Goal: Task Accomplishment & Management: Use online tool/utility

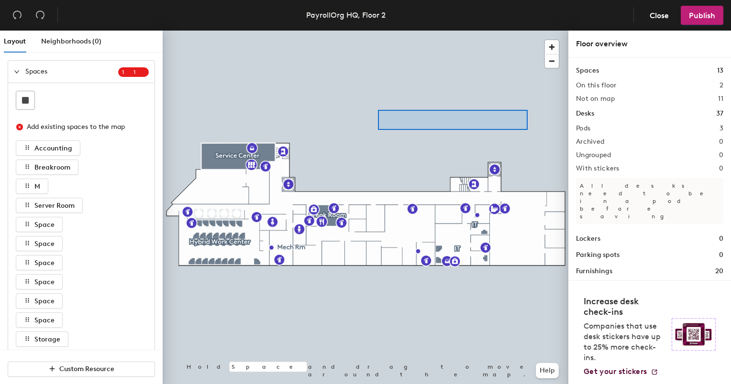
click at [378, 31] on div at bounding box center [365, 31] width 405 height 0
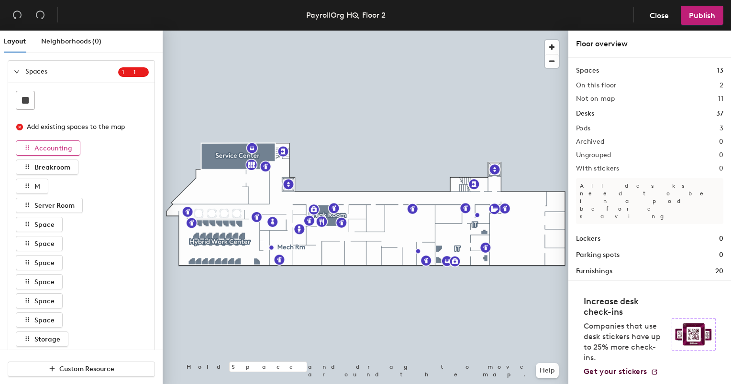
click at [55, 149] on span "Accounting" at bounding box center [53, 148] width 38 height 8
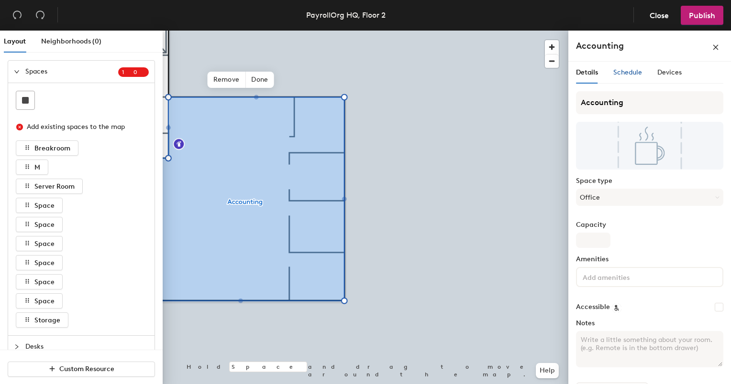
click at [624, 71] on span "Schedule" at bounding box center [627, 72] width 29 height 8
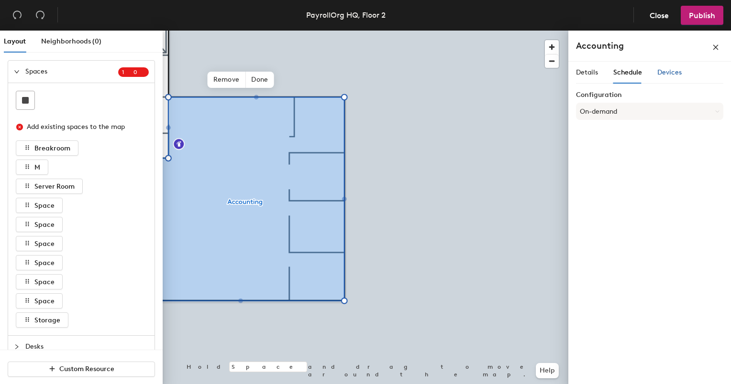
click at [665, 70] on span "Devices" at bounding box center [669, 72] width 24 height 8
click at [590, 70] on span "Details" at bounding box center [587, 72] width 22 height 8
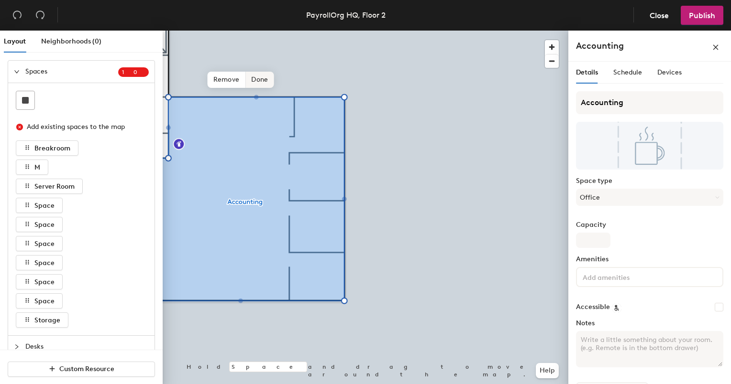
click at [262, 78] on span "Done" at bounding box center [259, 80] width 28 height 16
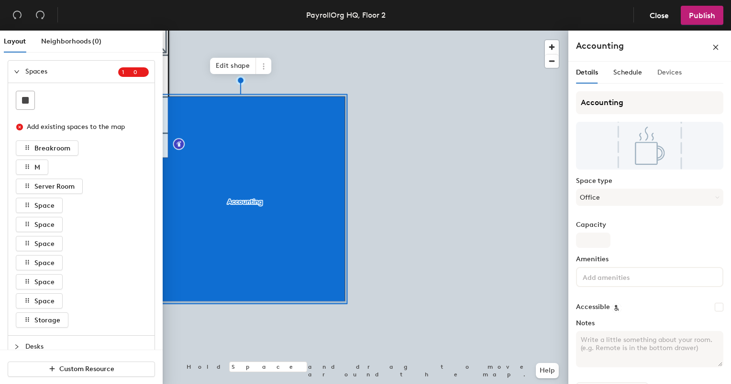
click at [674, 78] on div "Devices" at bounding box center [669, 73] width 24 height 22
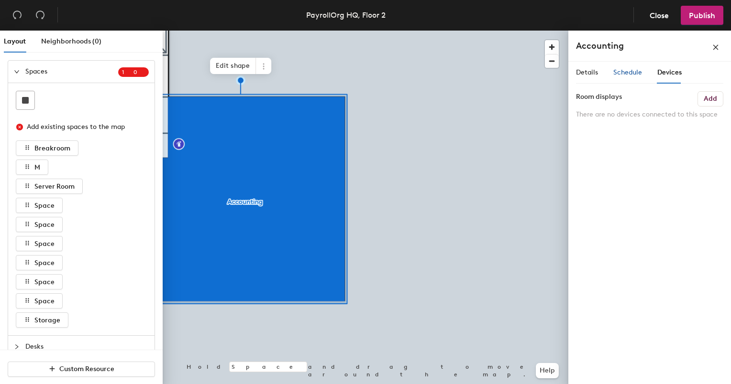
click at [631, 76] on span "Schedule" at bounding box center [627, 72] width 29 height 8
click at [585, 70] on span "Details" at bounding box center [587, 72] width 22 height 8
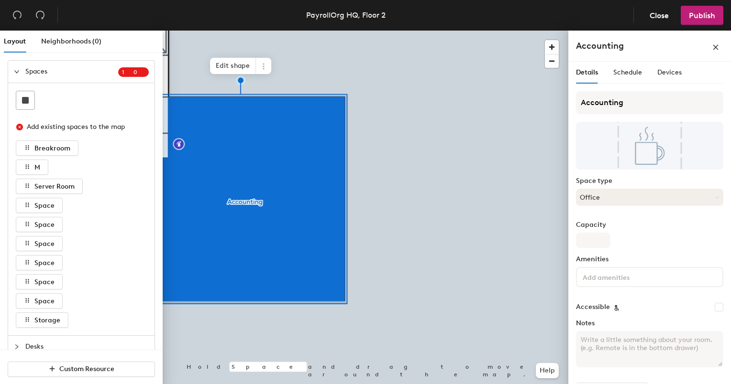
click at [614, 195] on button "Office" at bounding box center [649, 197] width 147 height 17
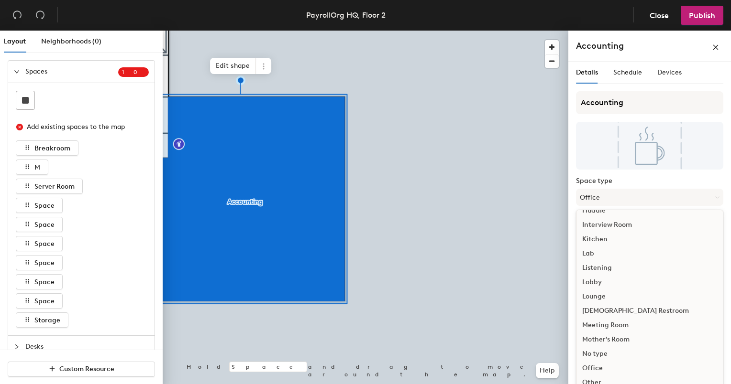
scroll to position [191, 0]
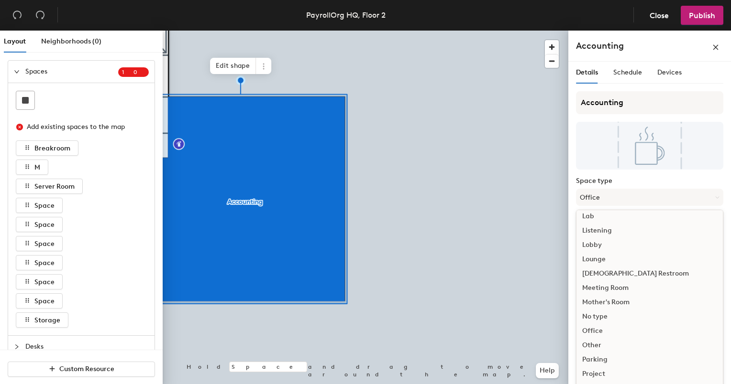
click at [599, 317] on div "No type" at bounding box center [649, 317] width 146 height 14
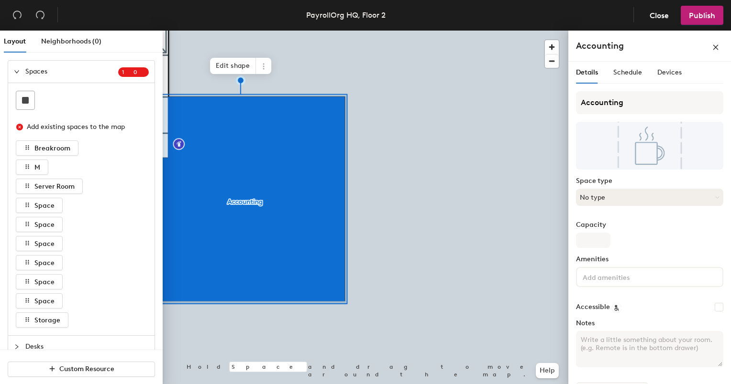
click at [612, 199] on button "No type" at bounding box center [649, 197] width 147 height 17
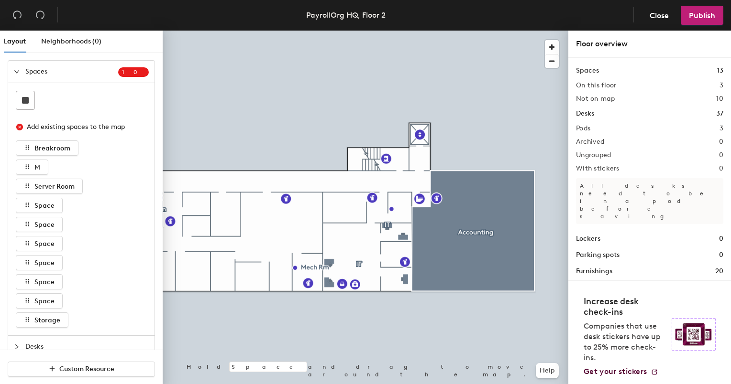
click at [360, 31] on div at bounding box center [365, 31] width 405 height 0
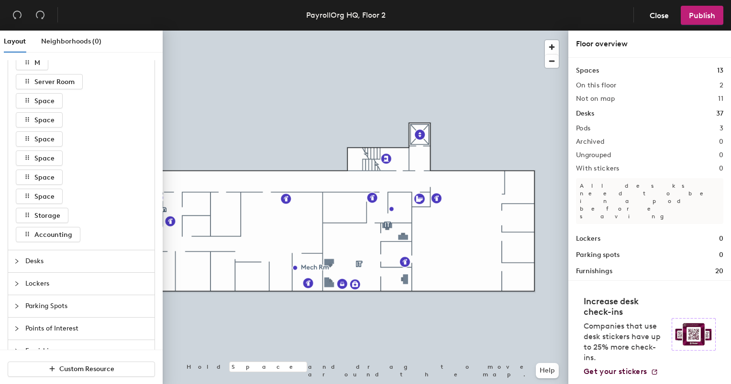
scroll to position [124, 0]
click at [15, 238] on div at bounding box center [19, 242] width 11 height 11
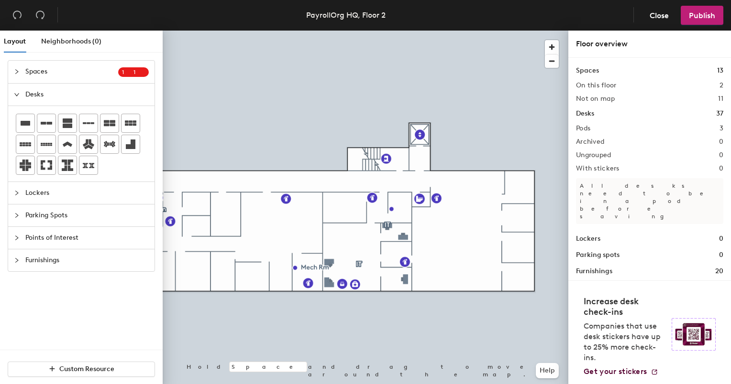
scroll to position [0, 0]
click at [518, 187] on div "Layout Neighborhoods (0) Spaces 1 1 Add existing spaces to the map Breakroom M …" at bounding box center [365, 210] width 731 height 358
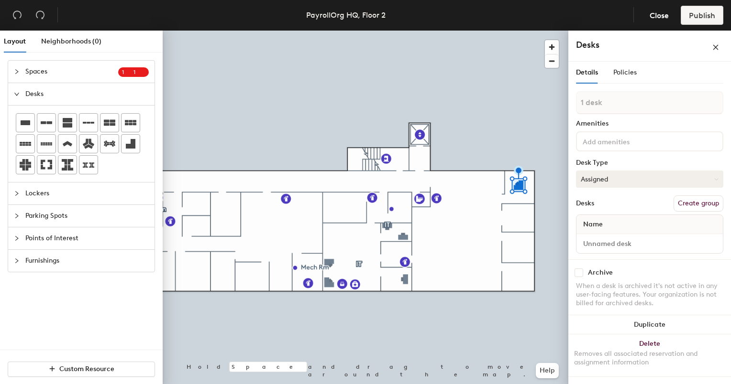
click at [632, 180] on button "Assigned" at bounding box center [649, 179] width 147 height 17
click at [658, 245] on input at bounding box center [649, 243] width 142 height 13
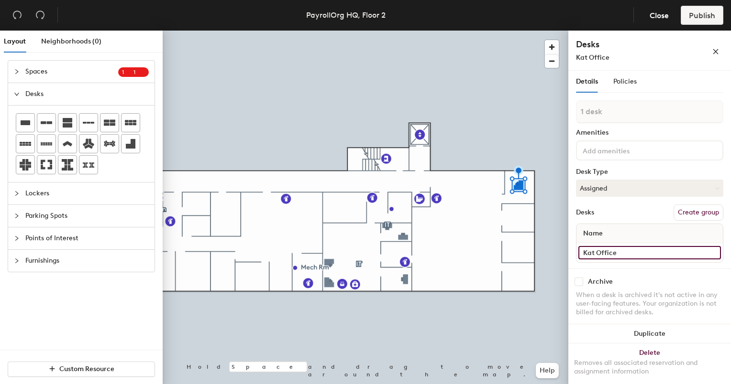
type input "Kat Office"
click at [659, 274] on div "Archive When a desk is archived it's not active in any user-facing features. Yo…" at bounding box center [649, 299] width 163 height 60
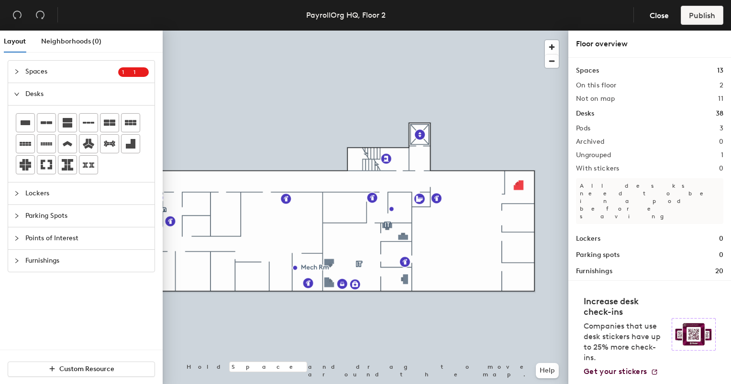
click at [16, 69] on icon "collapsed" at bounding box center [17, 72] width 6 height 6
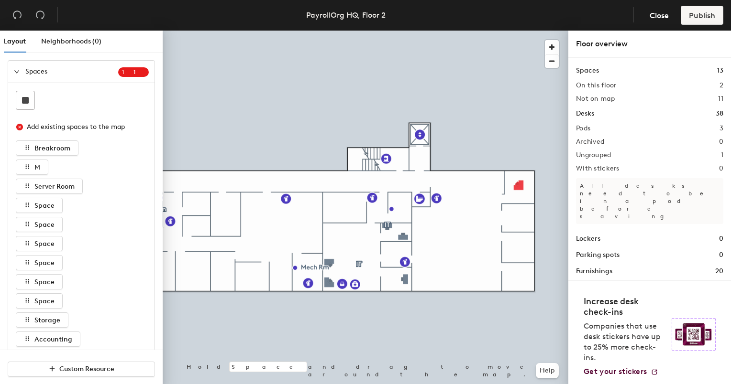
click at [137, 73] on span "1" at bounding box center [138, 72] width 11 height 7
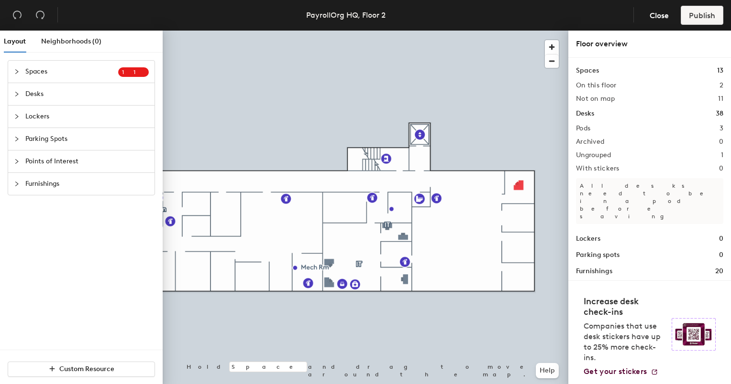
click at [41, 94] on span "Desks" at bounding box center [86, 94] width 123 height 22
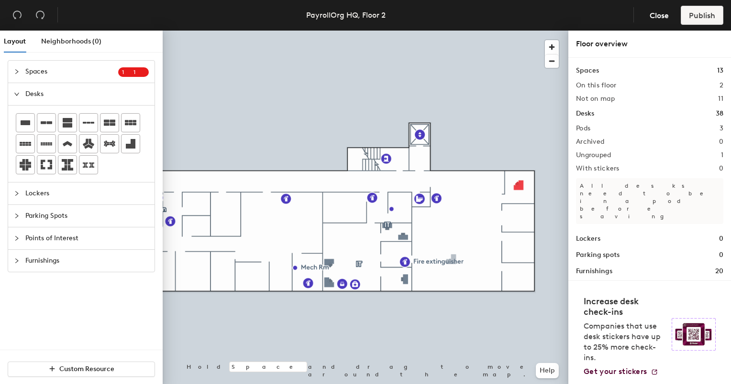
click at [451, 261] on div "Layout Neighborhoods (0) Spaces 1 1 Add existing spaces to the map Breakroom M …" at bounding box center [365, 210] width 731 height 358
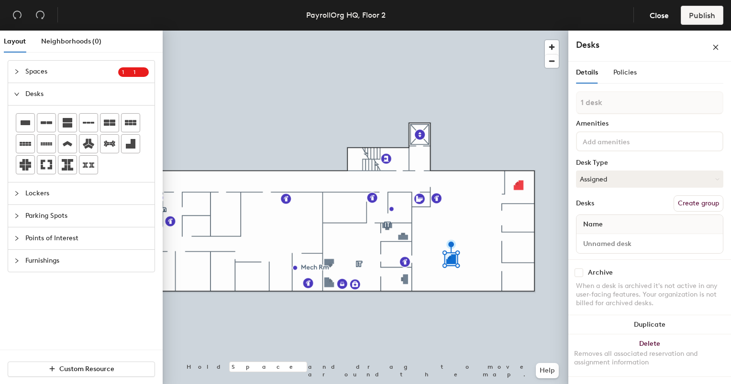
click at [464, 259] on div "Layout Neighborhoods (0) Spaces 1 1 Add existing spaces to the map Breakroom M …" at bounding box center [365, 210] width 731 height 358
click at [449, 273] on div "Layout Neighborhoods (0) Spaces 1 1 Add existing spaces to the map Breakroom M …" at bounding box center [365, 210] width 731 height 358
click at [465, 273] on div "Layout Neighborhoods (0) Spaces 1 1 Add existing spaces to the map Breakroom M …" at bounding box center [365, 210] width 731 height 358
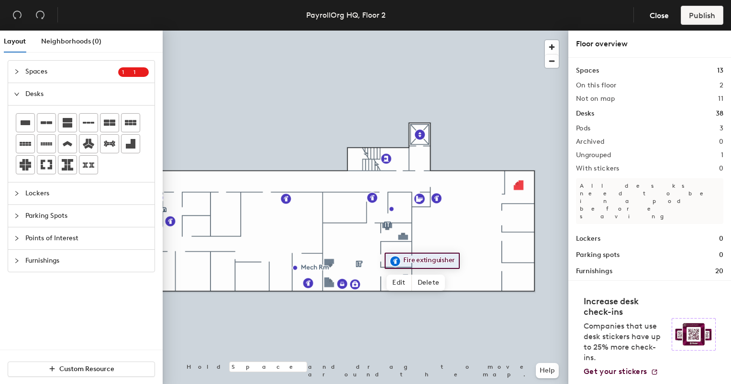
click at [482, 271] on div "Layout Neighborhoods (0) Spaces 1 1 Add existing spaces to the map Breakroom M …" at bounding box center [365, 210] width 731 height 358
click at [21, 166] on icon at bounding box center [25, 164] width 11 height 11
click at [459, 251] on div "Layout Neighborhoods (0) Spaces 1 1 Add existing spaces to the map Breakroom M …" at bounding box center [365, 210] width 731 height 358
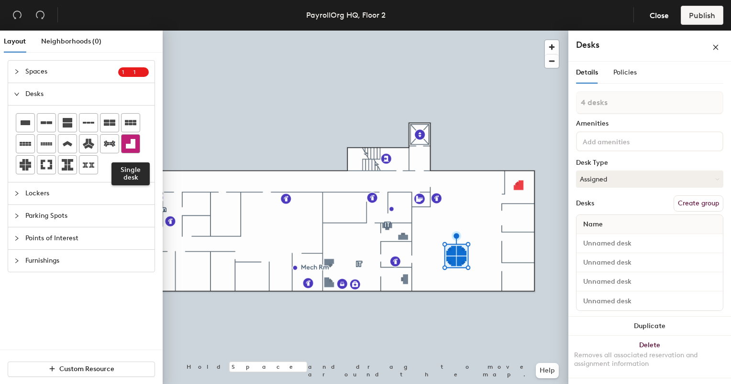
click at [135, 143] on icon at bounding box center [130, 143] width 11 height 11
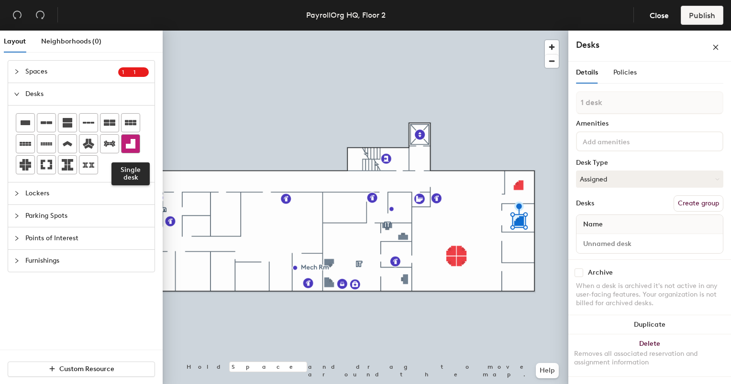
click at [136, 145] on div at bounding box center [130, 144] width 18 height 18
click at [126, 143] on icon at bounding box center [130, 143] width 11 height 11
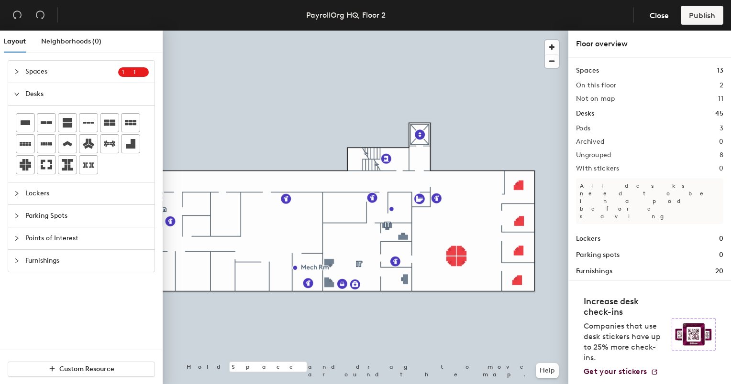
click at [18, 70] on icon "collapsed" at bounding box center [17, 72] width 6 height 6
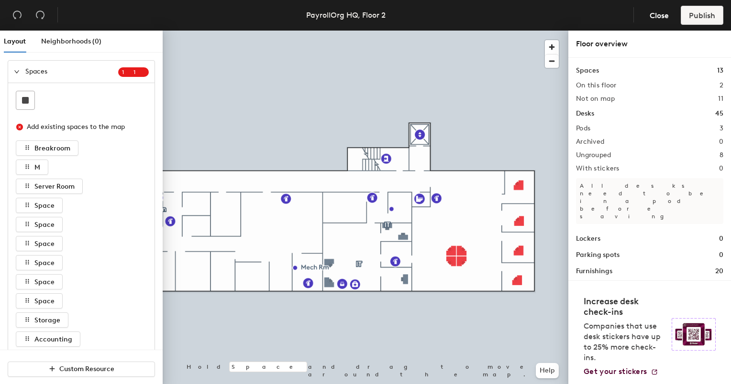
click at [19, 127] on icon "close-circle" at bounding box center [19, 127] width 7 height 7
click at [20, 74] on div at bounding box center [19, 71] width 11 height 11
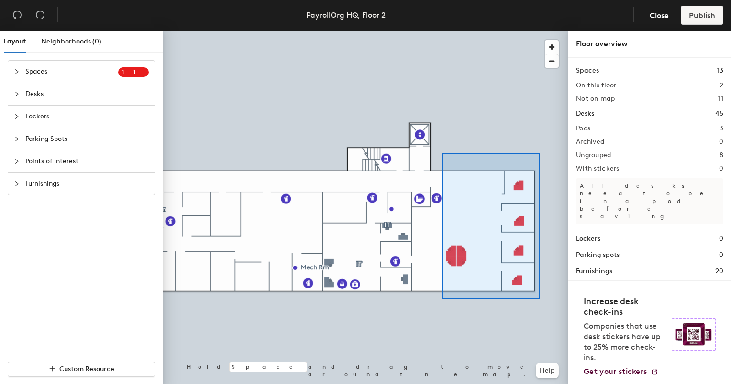
click at [442, 31] on div at bounding box center [365, 31] width 405 height 0
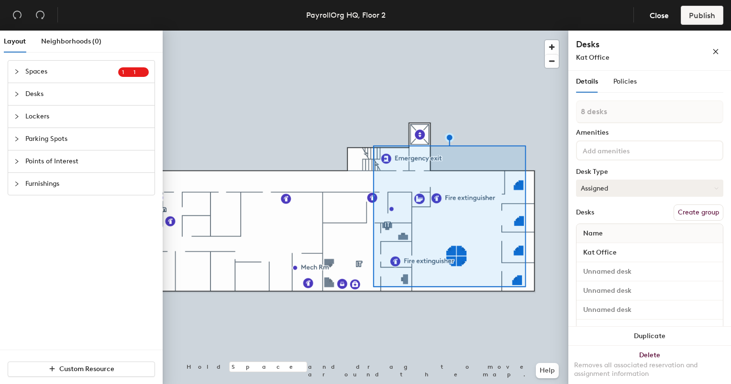
click at [701, 192] on button "Assigned" at bounding box center [649, 188] width 147 height 17
click at [696, 214] on button "Create group" at bounding box center [698, 213] width 50 height 16
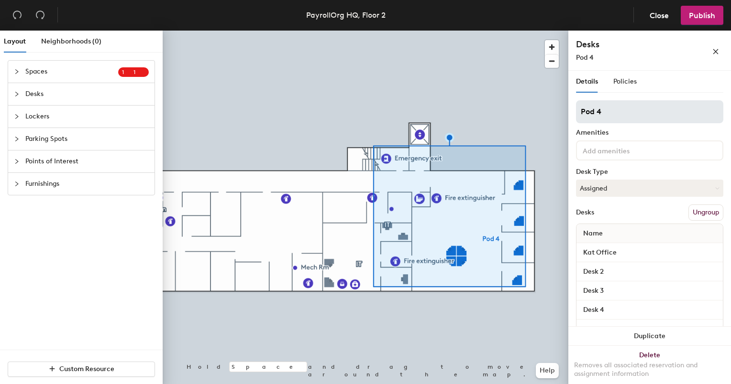
click at [532, 112] on div "Layout Neighborhoods (0) Spaces 1 1 Add existing spaces to the map Breakroom M …" at bounding box center [365, 210] width 731 height 358
type input "Accounting"
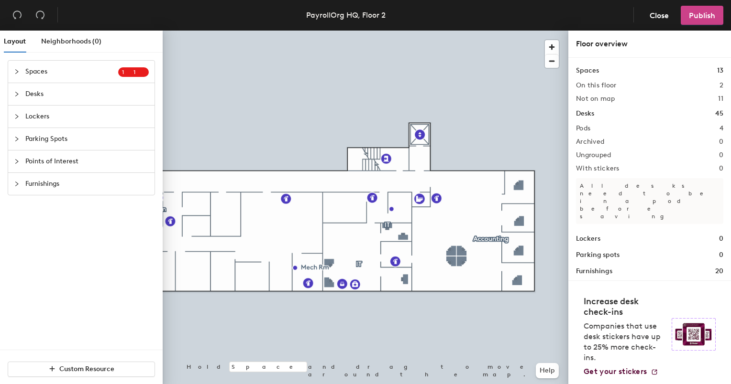
click at [693, 14] on span "Publish" at bounding box center [701, 15] width 26 height 9
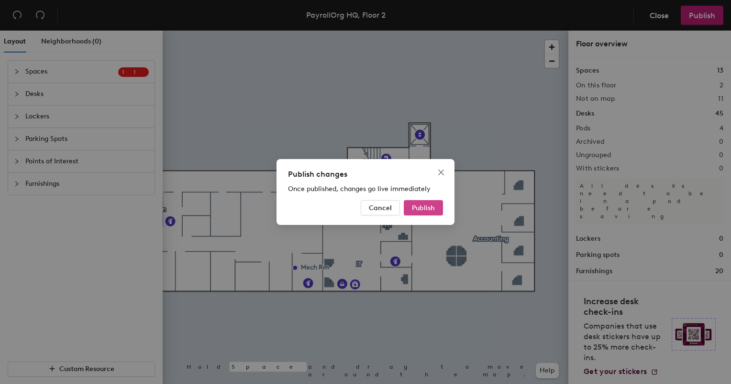
click at [424, 210] on span "Publish" at bounding box center [423, 208] width 23 height 8
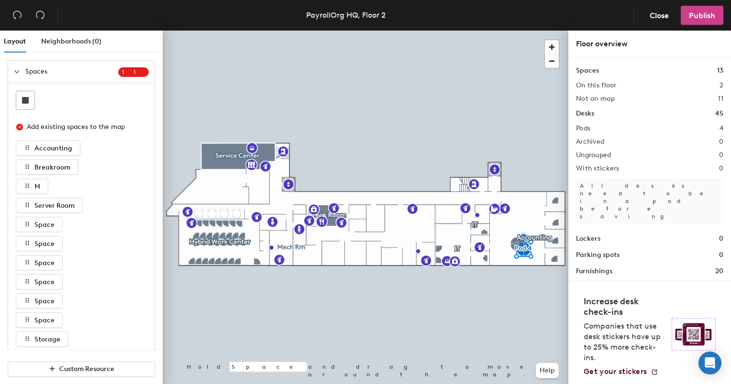
click at [705, 10] on button "Publish" at bounding box center [701, 15] width 43 height 19
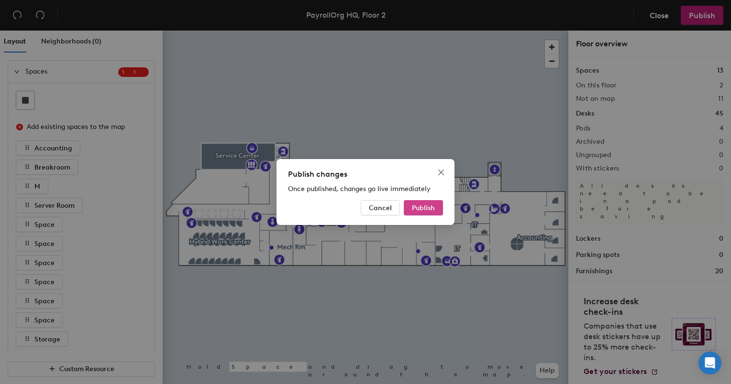
click at [423, 213] on button "Publish" at bounding box center [423, 207] width 39 height 15
